Goal: Navigation & Orientation: Find specific page/section

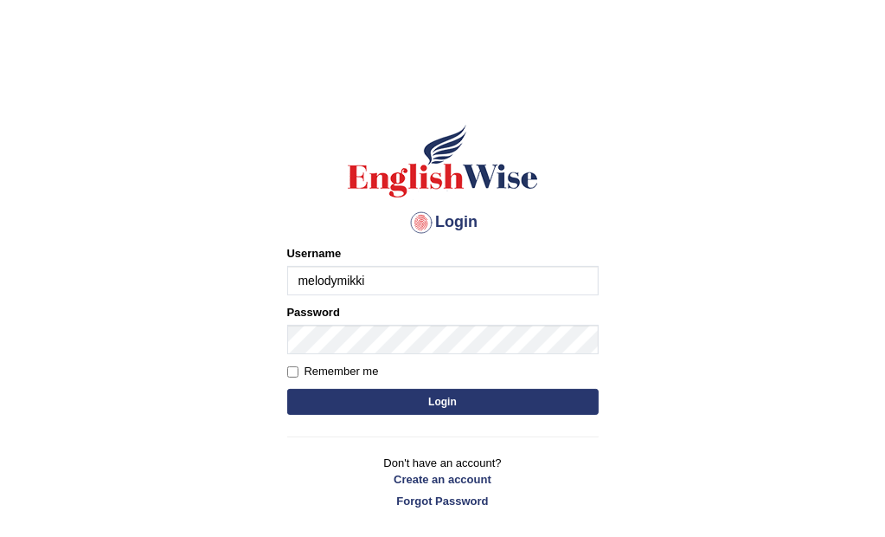
type input "melodymikki"
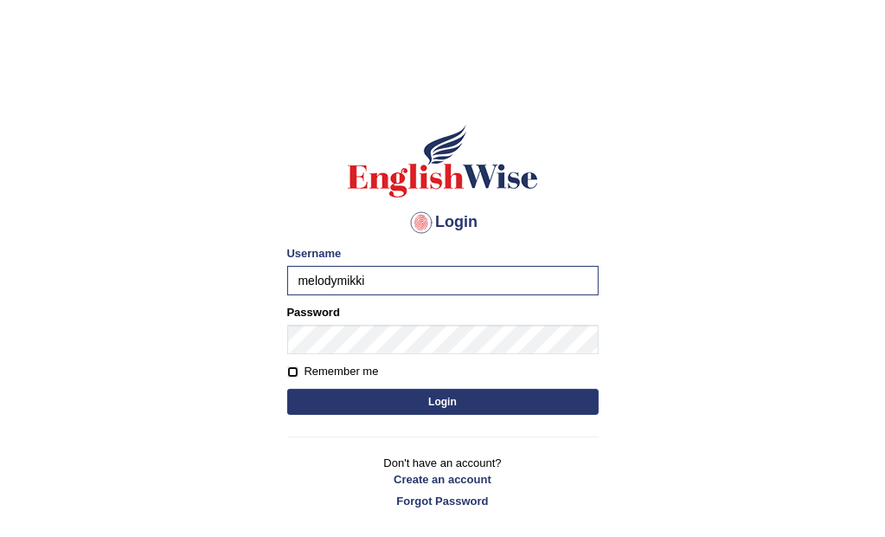
click at [290, 370] on input "Remember me" at bounding box center [292, 371] width 11 height 11
checkbox input "true"
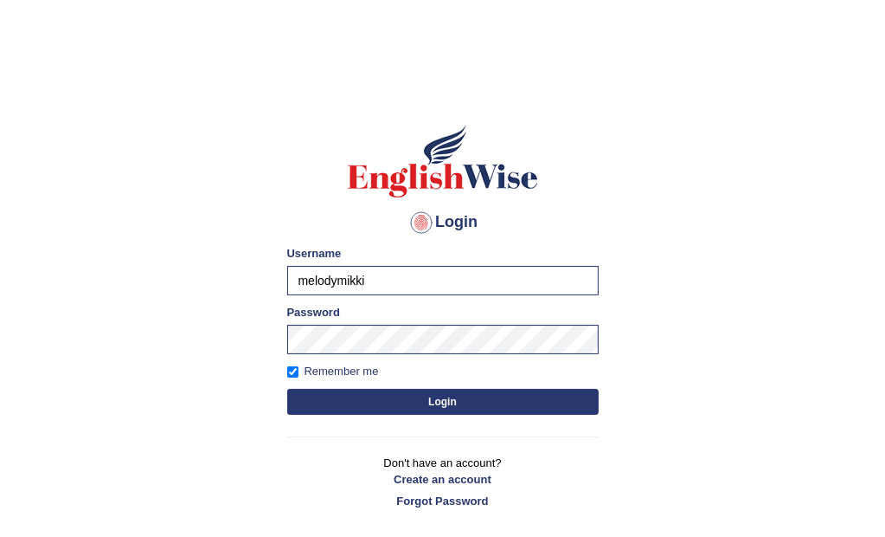
click at [409, 400] on button "Login" at bounding box center [443, 402] width 312 height 26
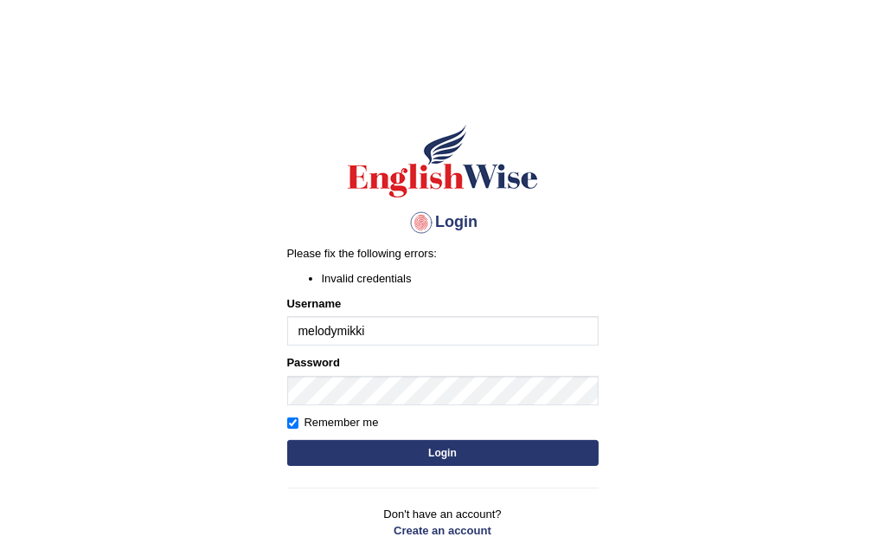
click at [309, 330] on input "melodymikki" at bounding box center [443, 330] width 312 height 29
click at [373, 325] on input "melodymikki" at bounding box center [443, 330] width 312 height 29
type input "melodymiki"
click at [421, 457] on button "Login" at bounding box center [443, 453] width 312 height 26
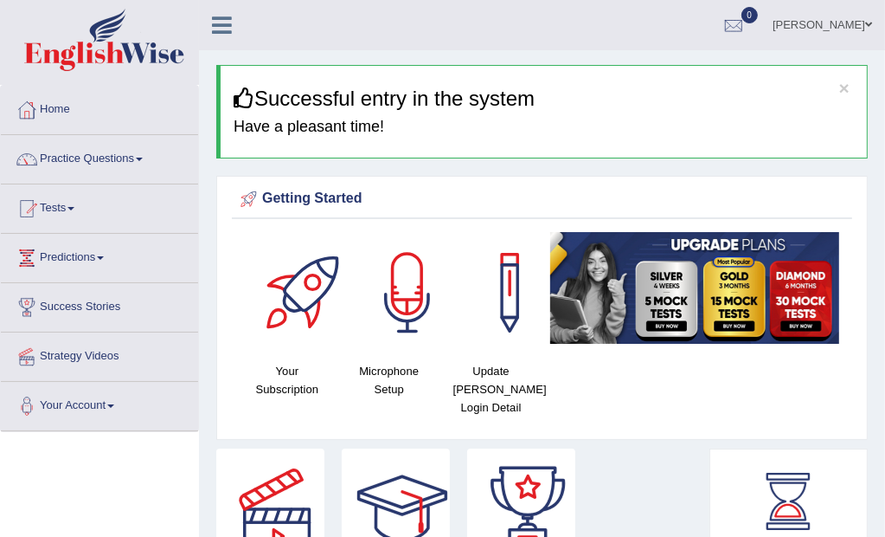
click at [100, 119] on link "Home" at bounding box center [99, 107] width 197 height 43
